Goal: Task Accomplishment & Management: Complete application form

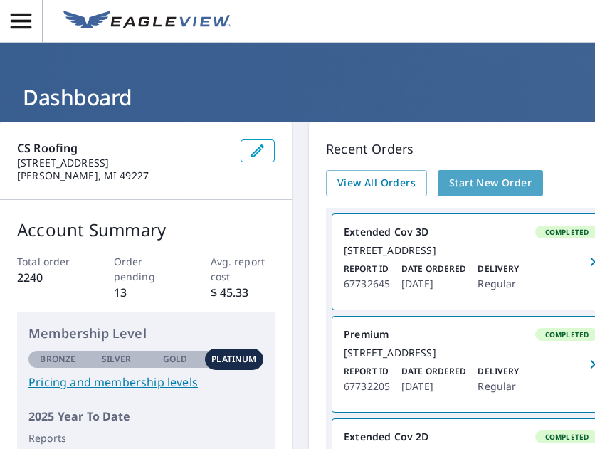
click at [458, 177] on span "Start New Order" at bounding box center [490, 183] width 83 height 18
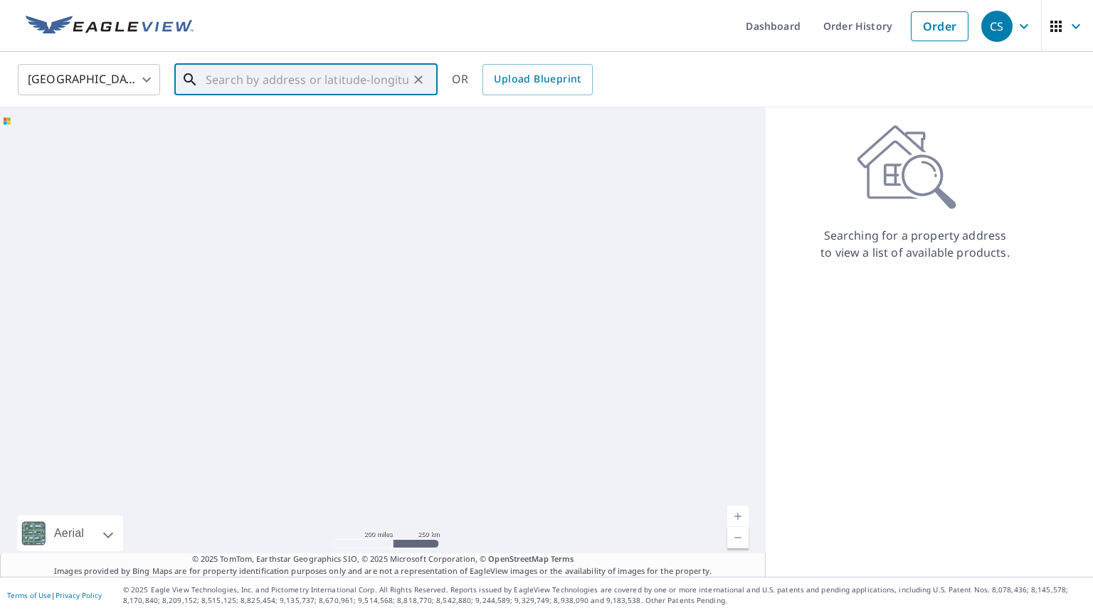
click at [362, 81] on input "text" at bounding box center [307, 80] width 203 height 40
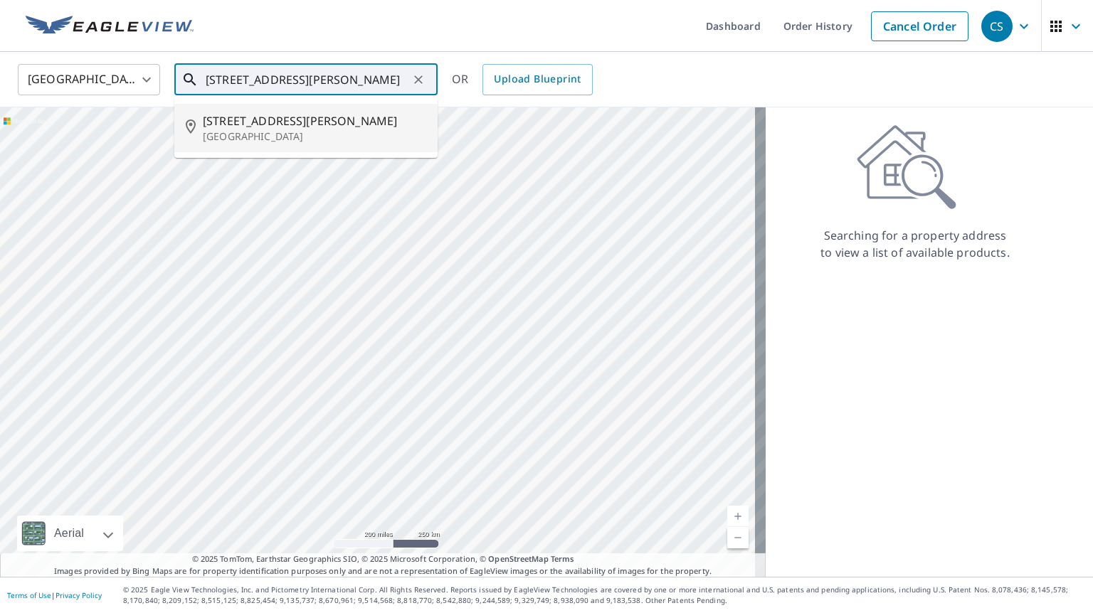
click at [364, 116] on span "[STREET_ADDRESS][PERSON_NAME]" at bounding box center [314, 120] width 223 height 17
type input "[STREET_ADDRESS][PERSON_NAME]"
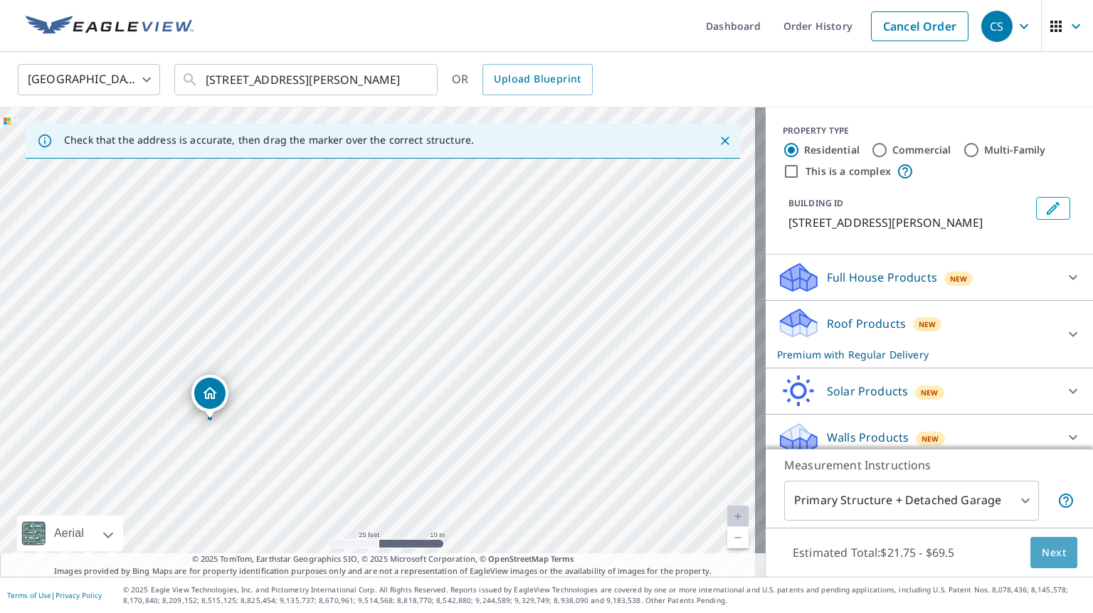
click at [594, 448] on span "Next" at bounding box center [1053, 553] width 24 height 18
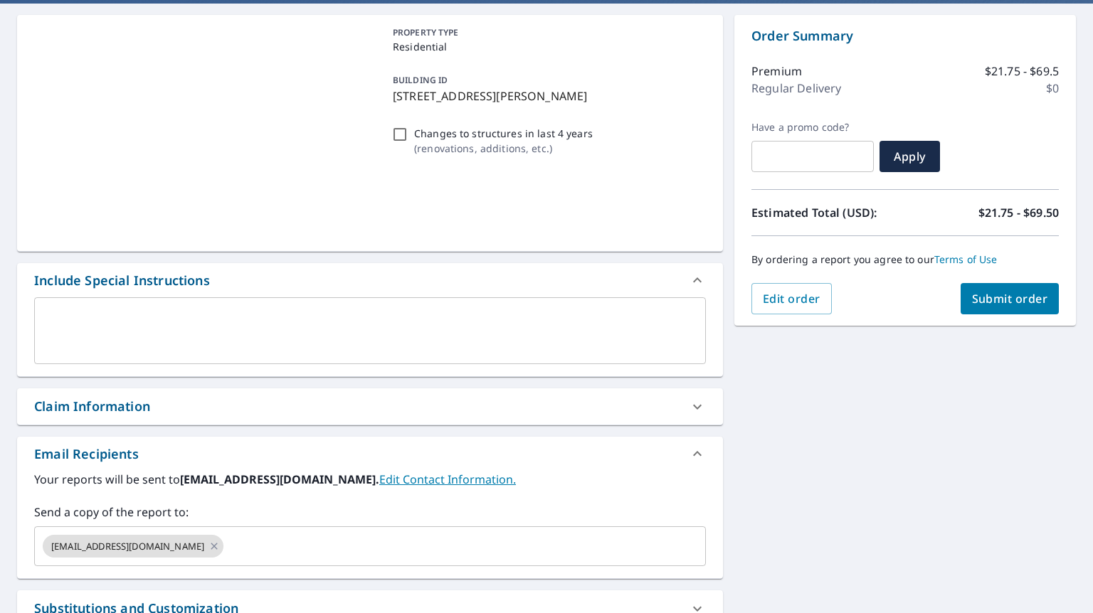
scroll to position [130, 0]
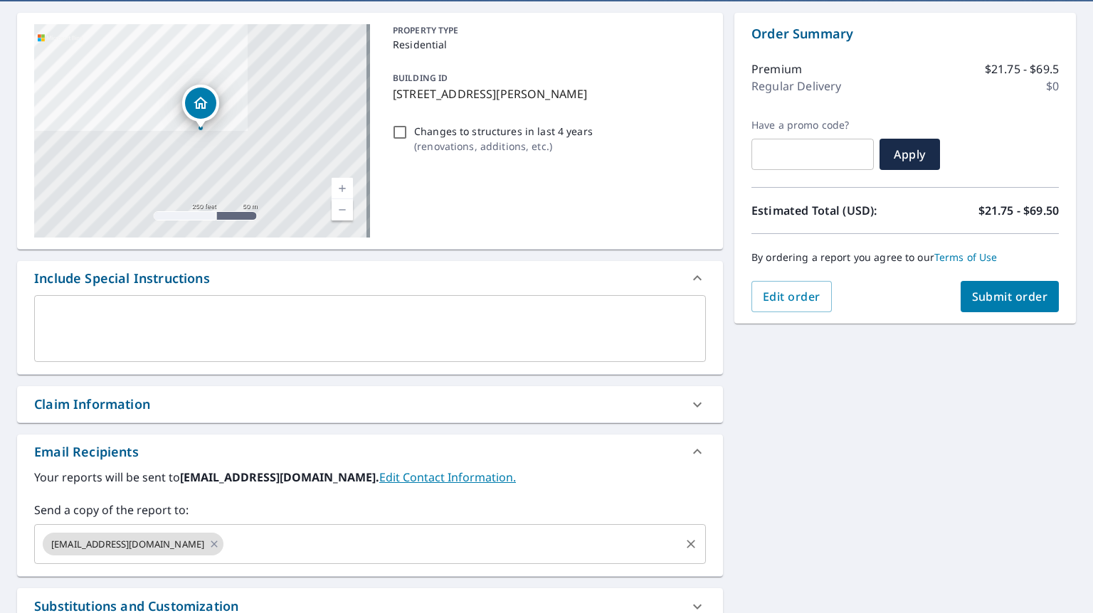
click at [385, 448] on input "text" at bounding box center [451, 544] width 452 height 27
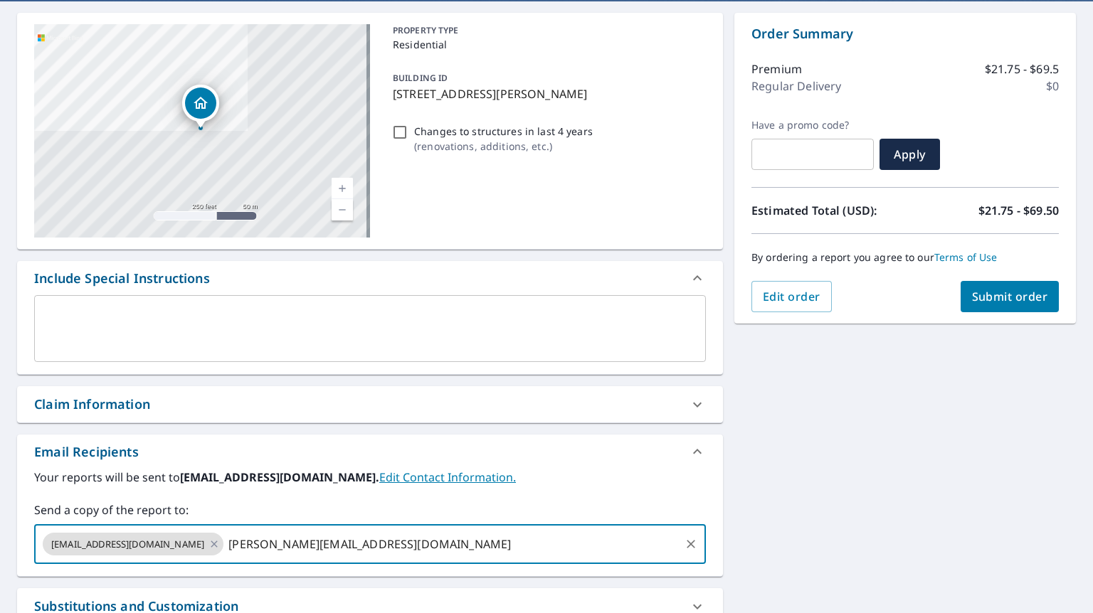
type input "[PERSON_NAME][EMAIL_ADDRESS][DOMAIN_NAME]"
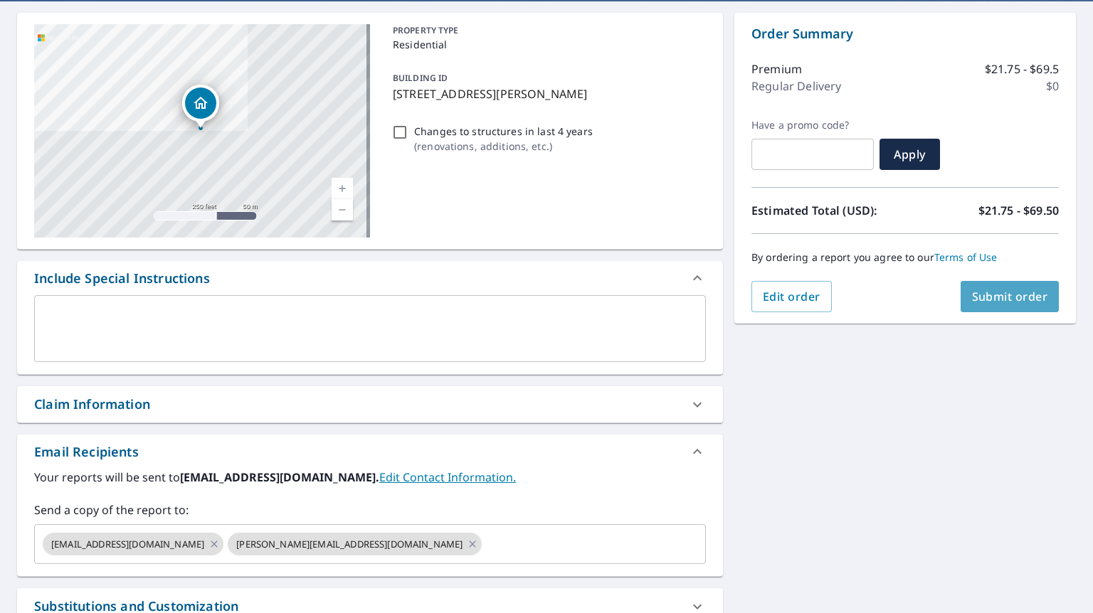
click at [594, 299] on span "Submit order" at bounding box center [1010, 297] width 76 height 16
checkbox input "true"
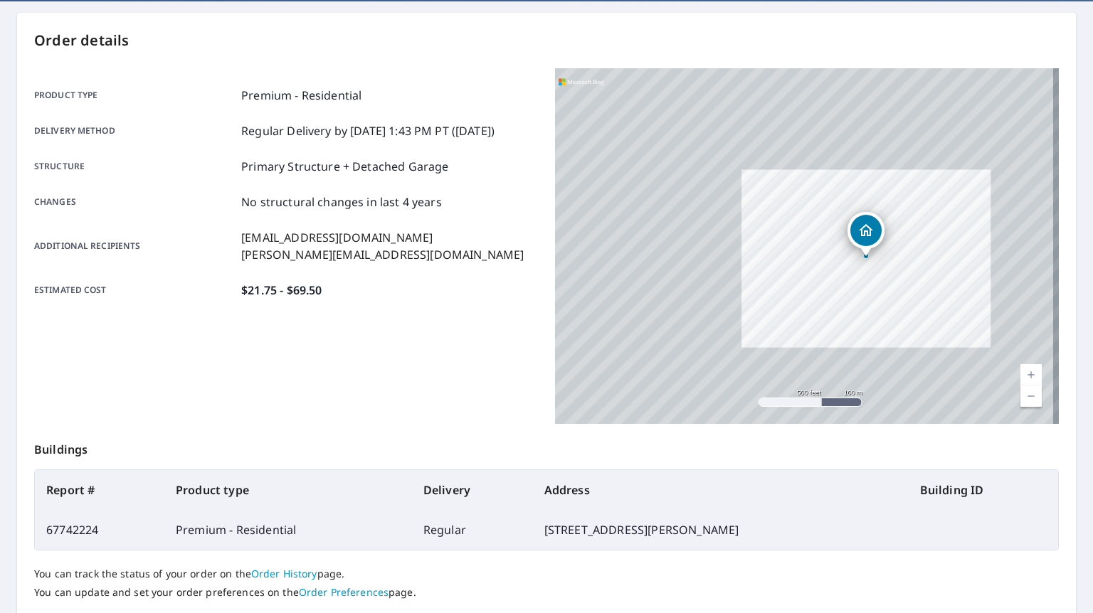
scroll to position [223, 0]
